Goal: Register for event/course: Sign up to attend an event or enroll in a course

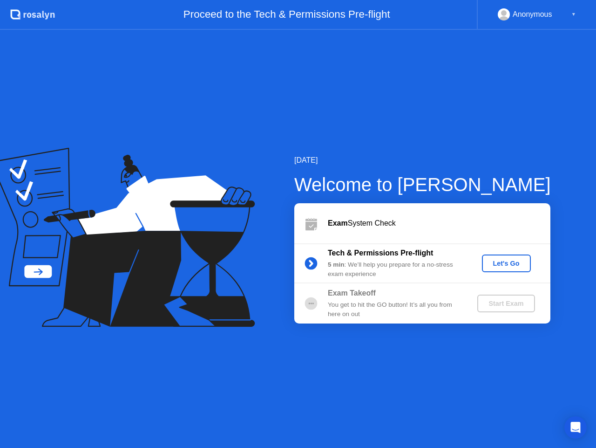
click at [499, 261] on div "Let's Go" at bounding box center [506, 263] width 41 height 7
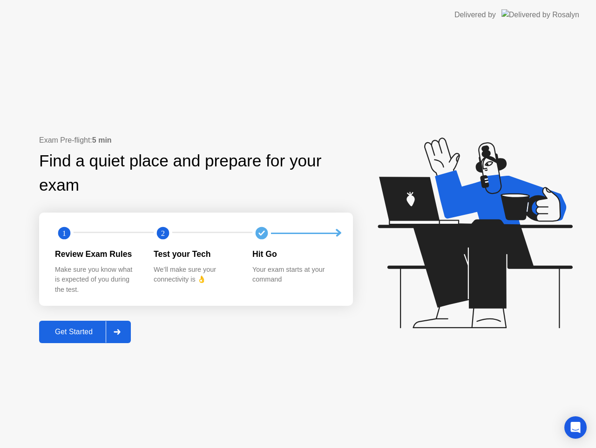
click at [92, 329] on div "Get Started" at bounding box center [74, 332] width 64 height 8
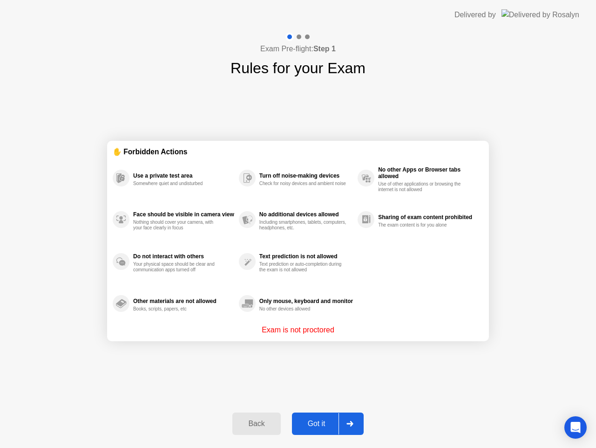
click at [327, 421] on div "Got it" at bounding box center [317, 423] width 44 height 8
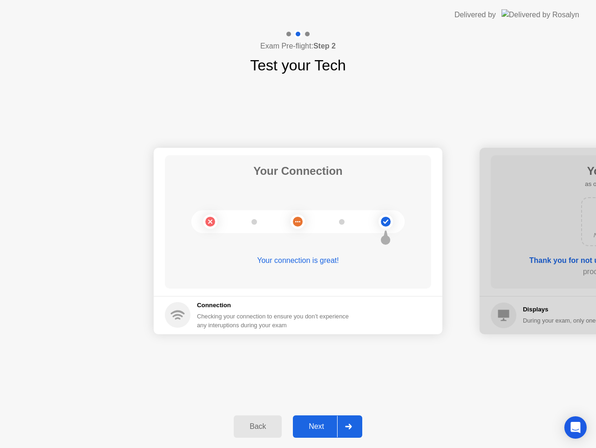
click at [325, 422] on div "Next" at bounding box center [316, 426] width 41 height 8
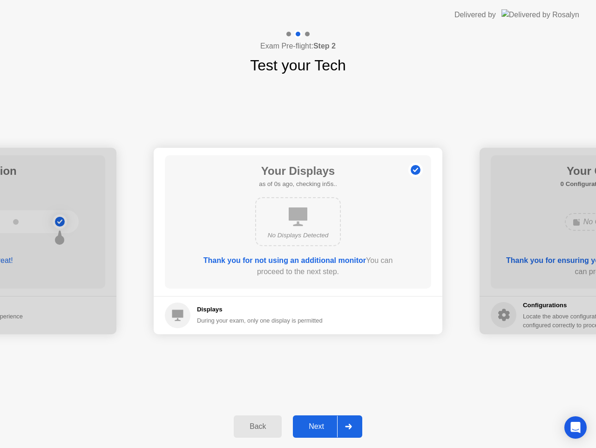
click at [323, 425] on div "Next" at bounding box center [316, 426] width 41 height 8
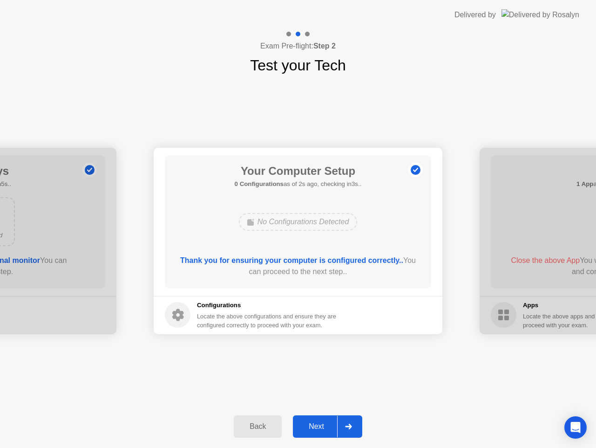
click at [318, 424] on div "Next" at bounding box center [316, 426] width 41 height 8
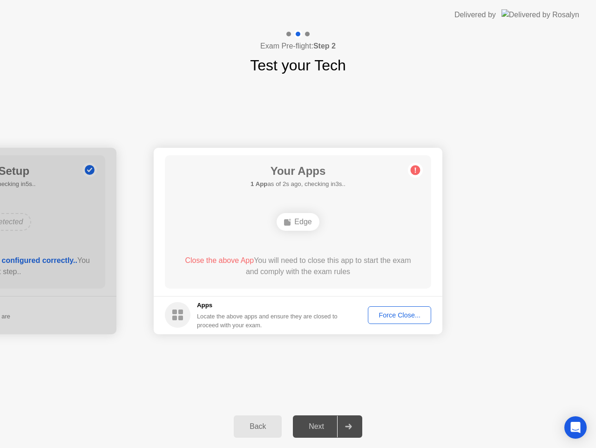
click at [409, 322] on button "Force Close..." at bounding box center [399, 315] width 63 height 18
click at [464, 372] on div "Your Connection Your connection is great! Connection Checking your connection t…" at bounding box center [298, 240] width 596 height 329
click at [406, 320] on button "Force Close..." at bounding box center [399, 315] width 63 height 18
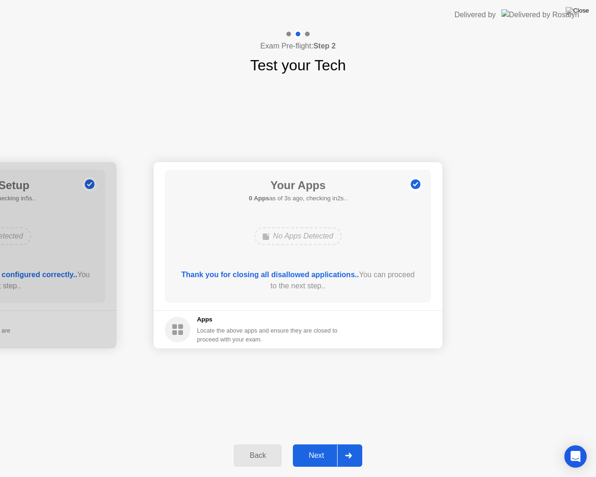
click at [318, 447] on div "Next" at bounding box center [316, 456] width 41 height 8
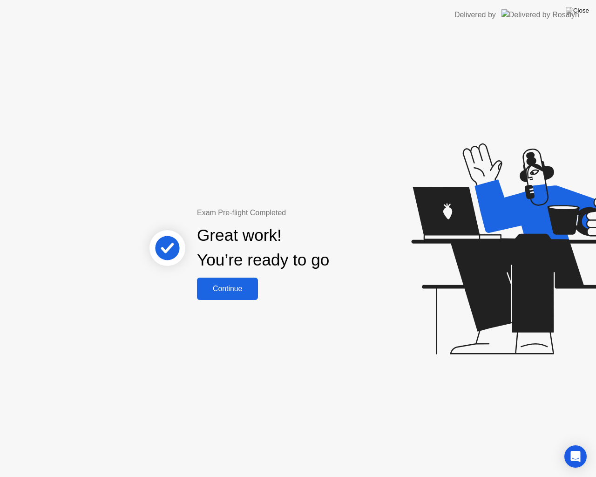
click at [232, 289] on div "Continue" at bounding box center [227, 289] width 55 height 8
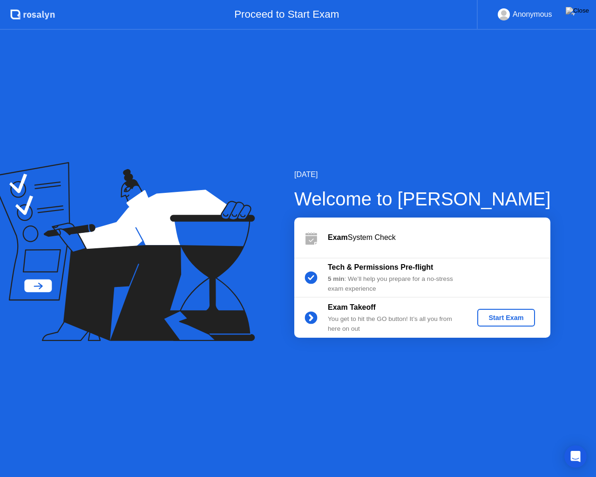
click at [503, 320] on div "Start Exam" at bounding box center [506, 317] width 50 height 7
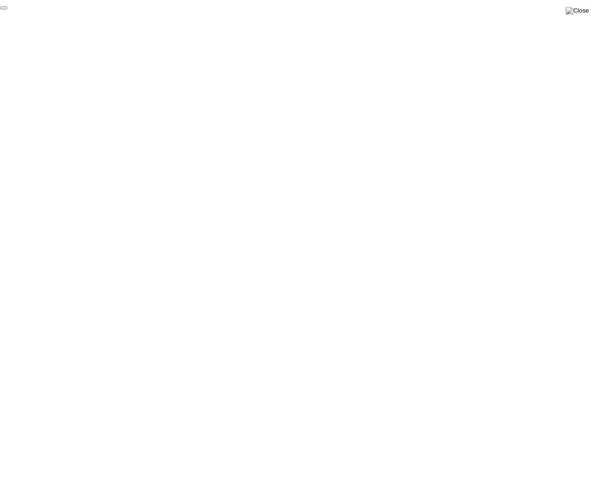
click div "End Proctoring Session"
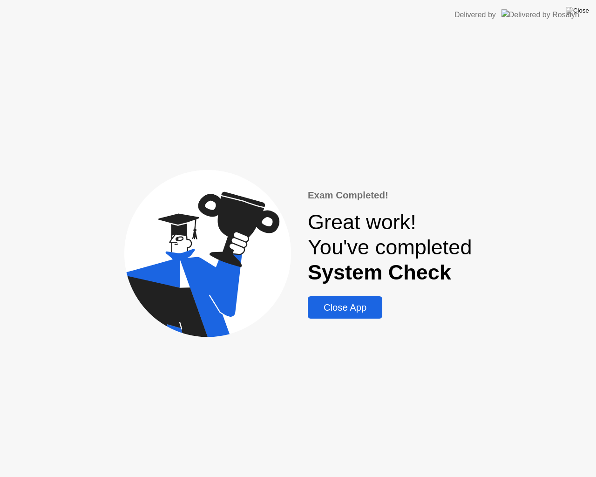
click at [347, 312] on div "Close App" at bounding box center [345, 307] width 69 height 11
